Goal: Information Seeking & Learning: Find contact information

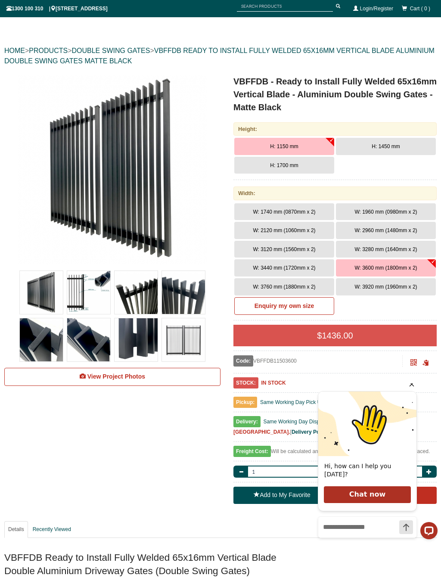
click at [297, 265] on span "W: 3440 mm (1720mm x 2)" at bounding box center [284, 268] width 62 height 6
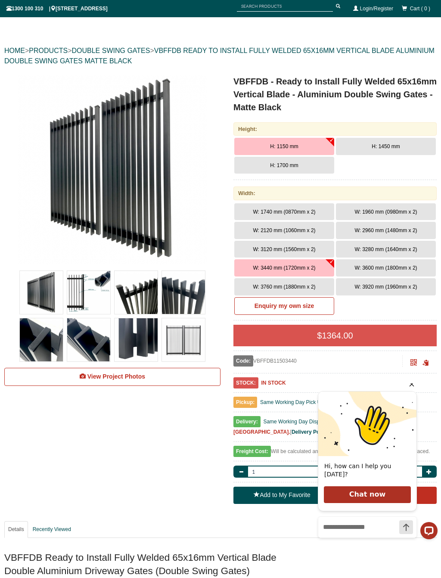
click at [391, 265] on span "W: 3600 mm (1800mm x 2)" at bounding box center [385, 268] width 62 height 6
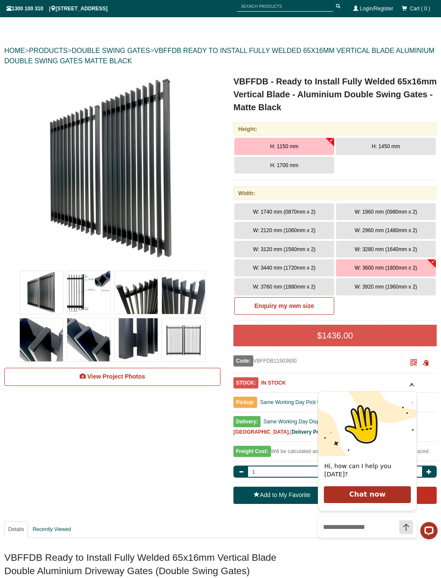
click at [388, 248] on span "W: 3280 mm (1640mm x 2)" at bounding box center [385, 249] width 62 height 6
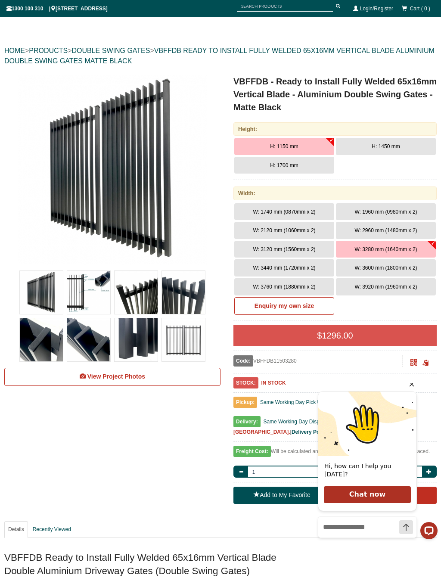
click at [402, 265] on span "W: 3600 mm (1800mm x 2)" at bounding box center [385, 268] width 62 height 6
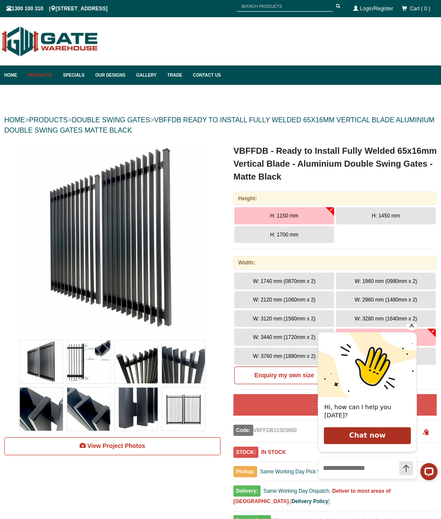
click at [208, 73] on link "Contact Us" at bounding box center [205, 74] width 32 height 19
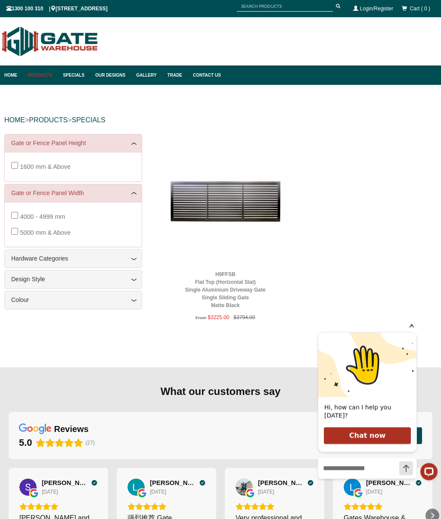
click at [74, 76] on link "Specials" at bounding box center [75, 74] width 32 height 19
click at [89, 9] on span "1300 100 310 | 8 High St, Bayswater, VIC 3153" at bounding box center [56, 9] width 101 height 6
click at [79, 9] on span "1300 100 310 | 8 High St, Bayswater, VIC 3153" at bounding box center [56, 9] width 101 height 6
click at [65, 9] on span "1300 100 310 | 8 High St, Bayswater, VIC 3153" at bounding box center [56, 9] width 101 height 6
click at [81, 14] on div "1300 100 310 | 8 High St, Bayswater, VIC 3153 Cart ( 0 ) Login/Register" at bounding box center [220, 8] width 428 height 15
